Goal: Communication & Community: Answer question/provide support

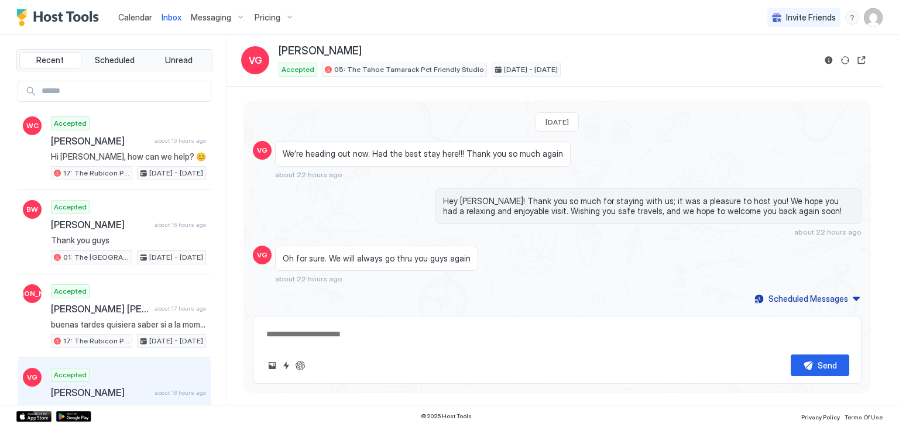
scroll to position [1351, 0]
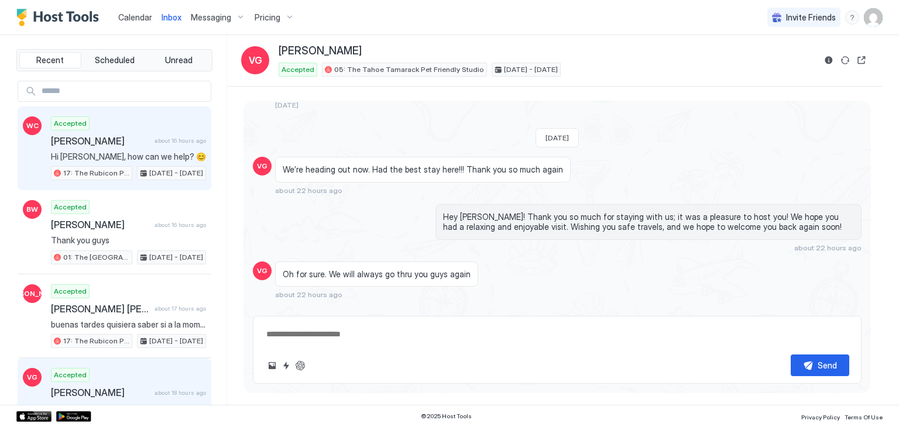
click at [171, 142] on span "about 16 hours ago" at bounding box center [181, 141] width 52 height 8
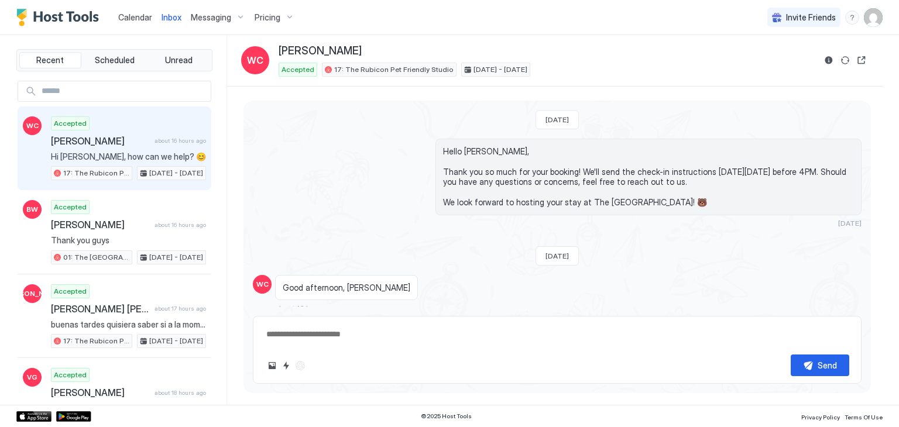
scroll to position [74, 0]
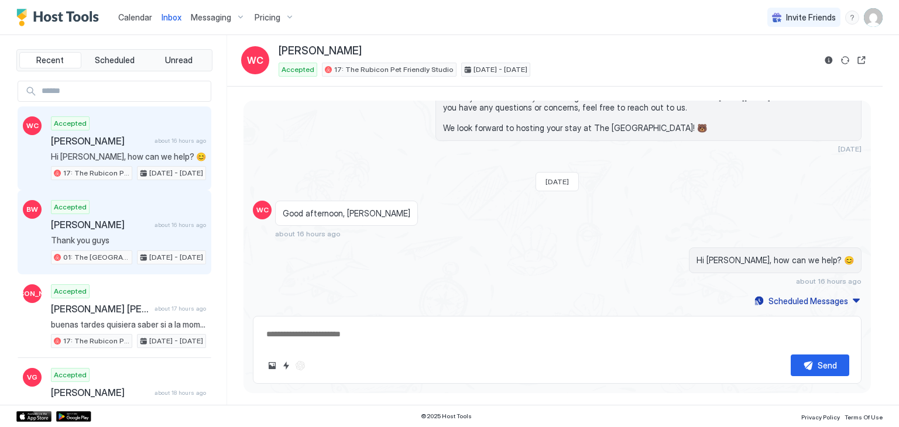
type textarea "*"
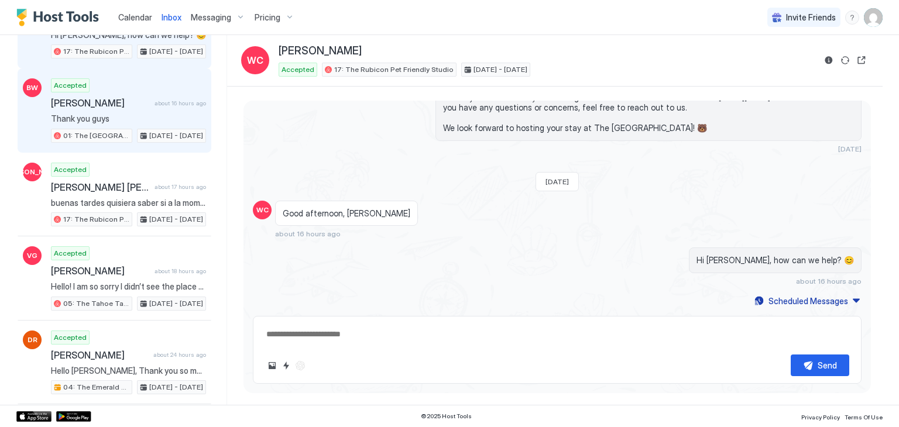
scroll to position [0, 0]
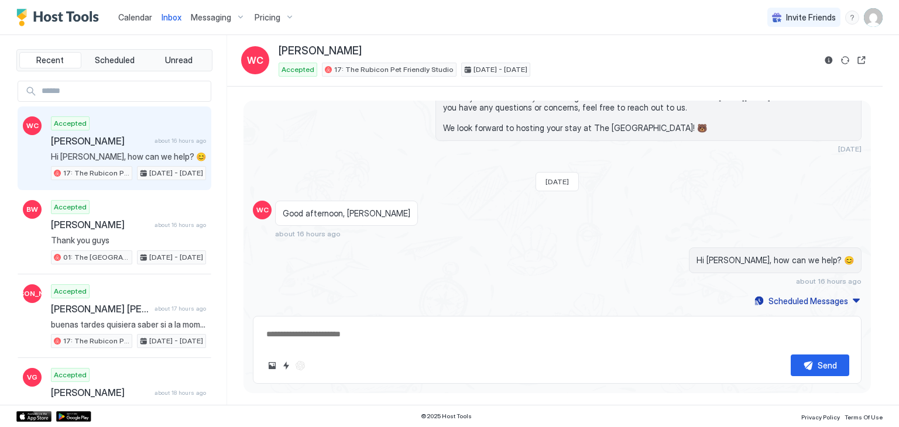
click at [135, 20] on span "Calendar" at bounding box center [135, 17] width 34 height 10
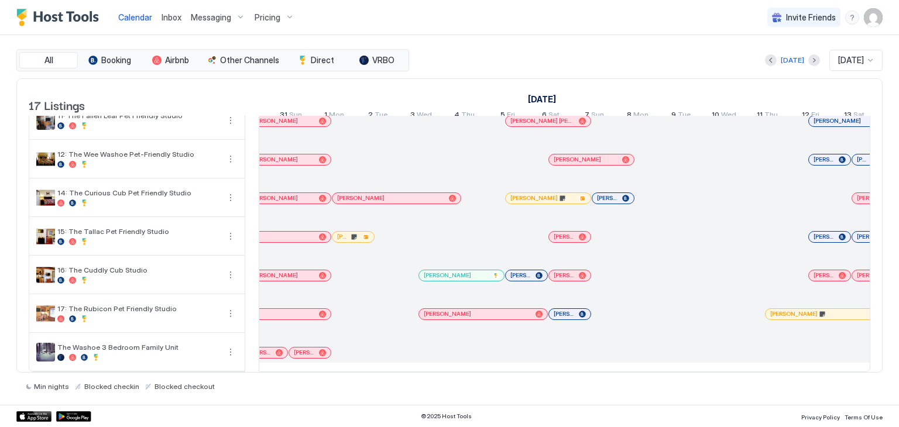
scroll to position [2, 497]
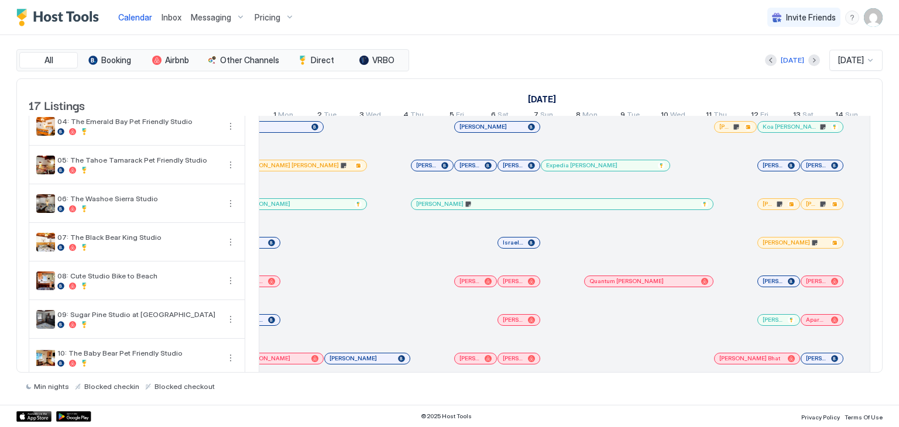
scroll to position [0, 208]
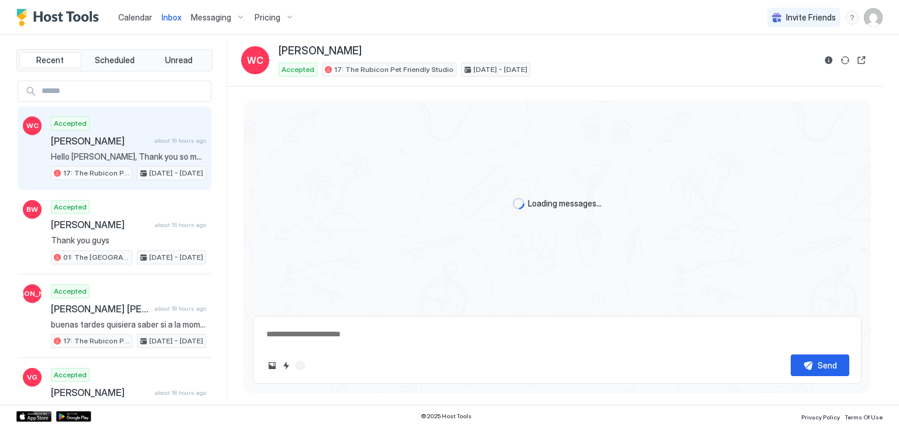
type textarea "*"
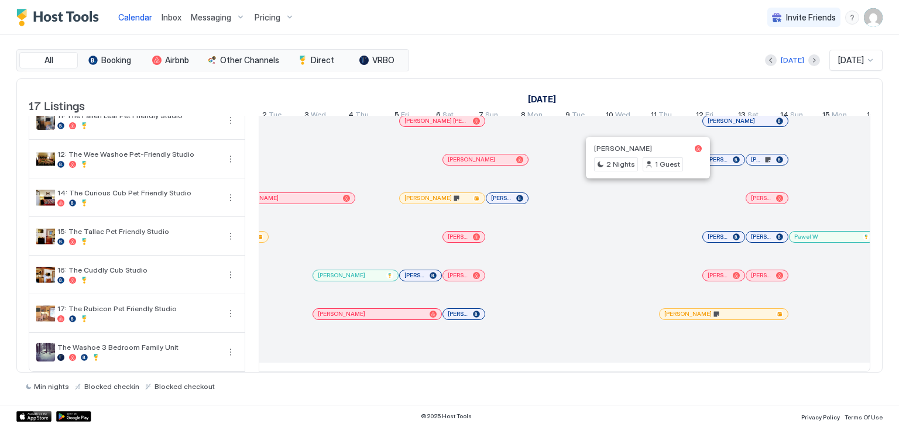
scroll to position [2, 231]
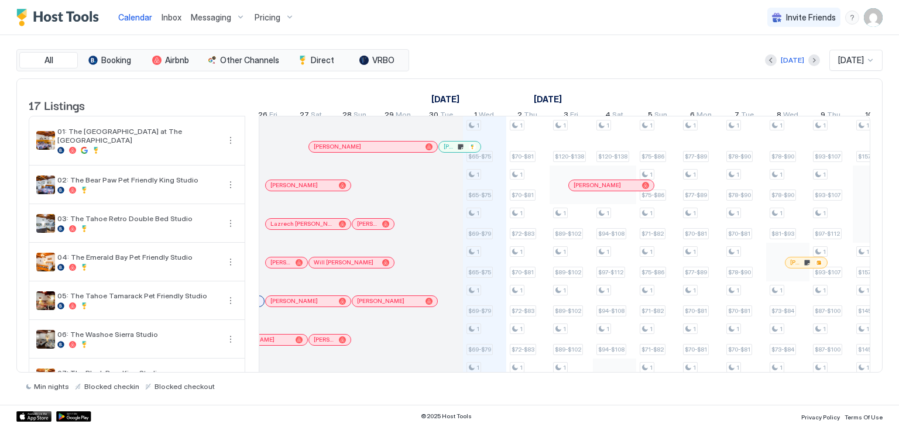
scroll to position [0, 1364]
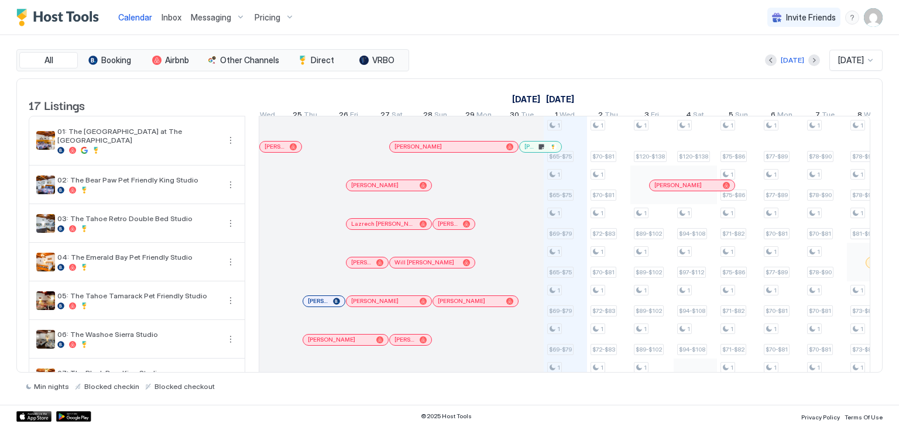
click at [164, 22] on span "Inbox" at bounding box center [172, 17] width 20 height 10
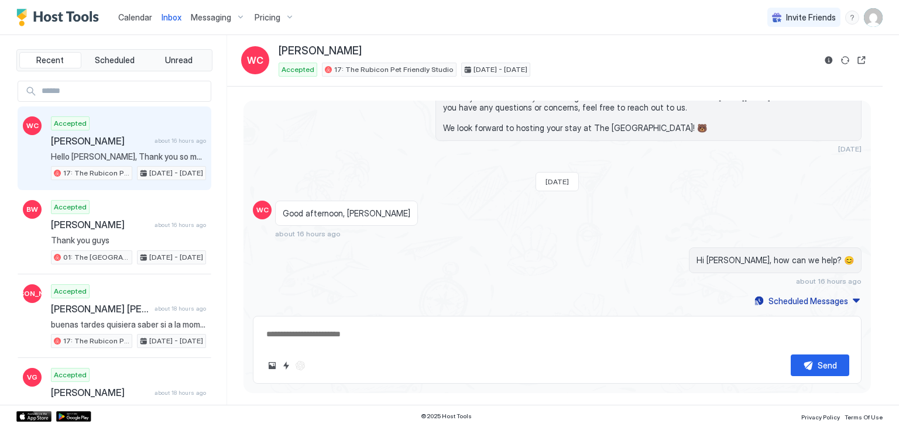
click at [125, 14] on span "Calendar" at bounding box center [135, 17] width 34 height 10
